Goal: Task Accomplishment & Management: Use online tool/utility

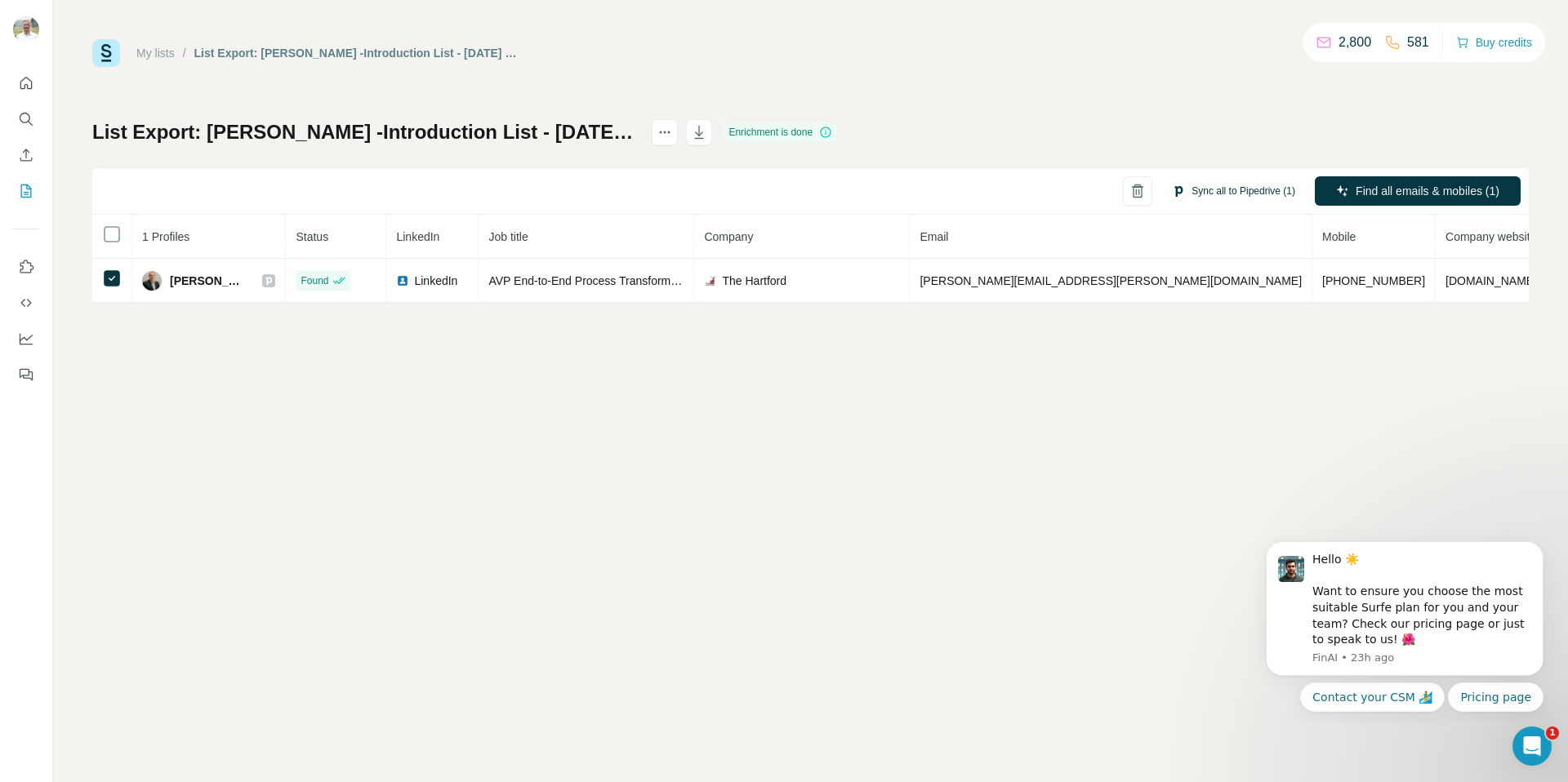
click at [1224, 192] on button "Sync all to Pipedrive (1)" at bounding box center [1233, 191] width 146 height 25
click at [866, 438] on div "My lists / List Export: [PERSON_NAME] -Introduction List - [DATE] 15:25 2,800 5…" at bounding box center [811, 391] width 1515 height 782
click at [1236, 188] on button "Sync all to Pipedrive (1)" at bounding box center [1233, 191] width 146 height 25
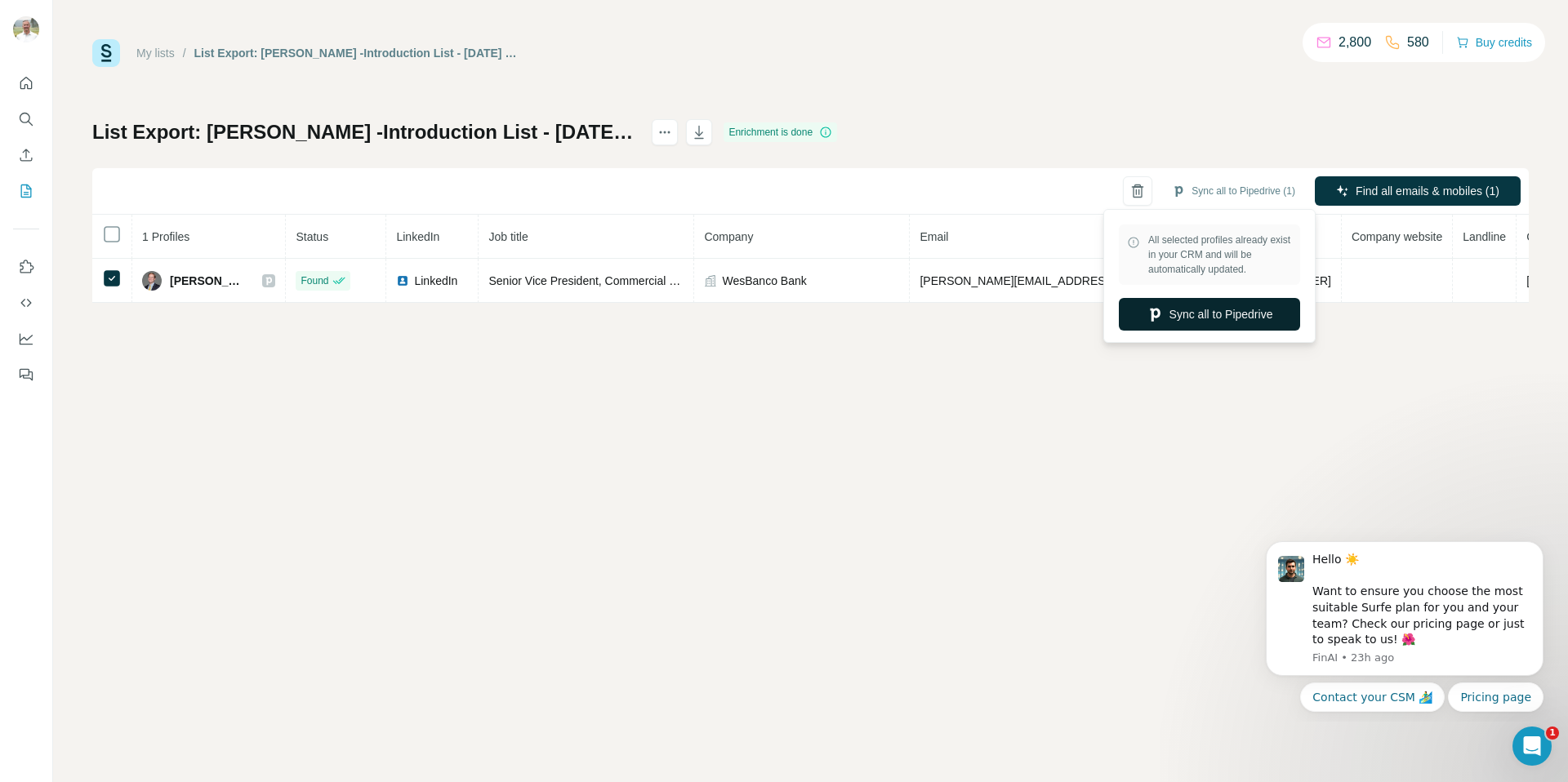
click at [1186, 315] on button "Sync all to Pipedrive" at bounding box center [1209, 314] width 181 height 32
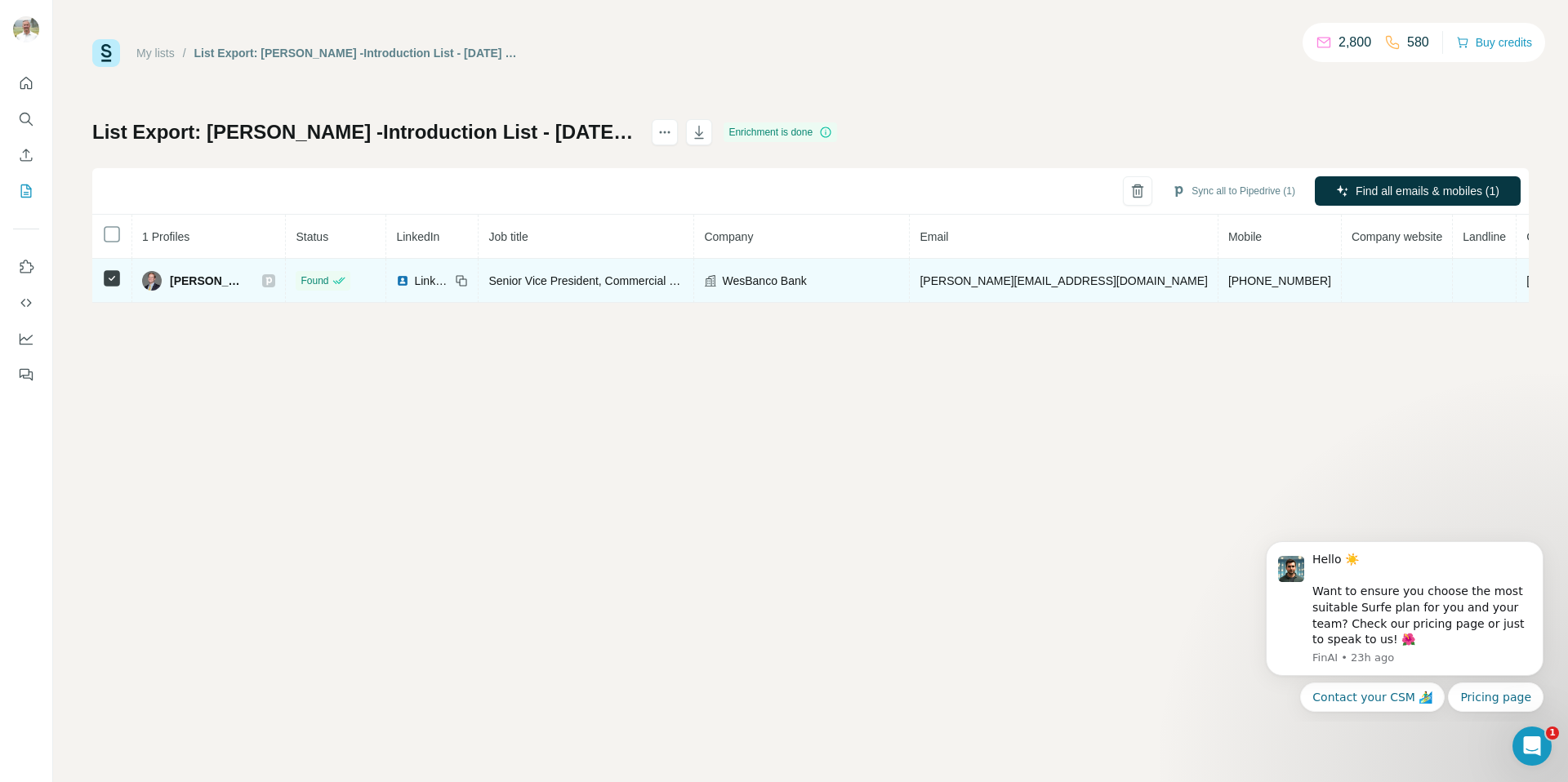
click at [121, 278] on div at bounding box center [112, 278] width 20 height 20
